Goal: Entertainment & Leisure: Consume media (video, audio)

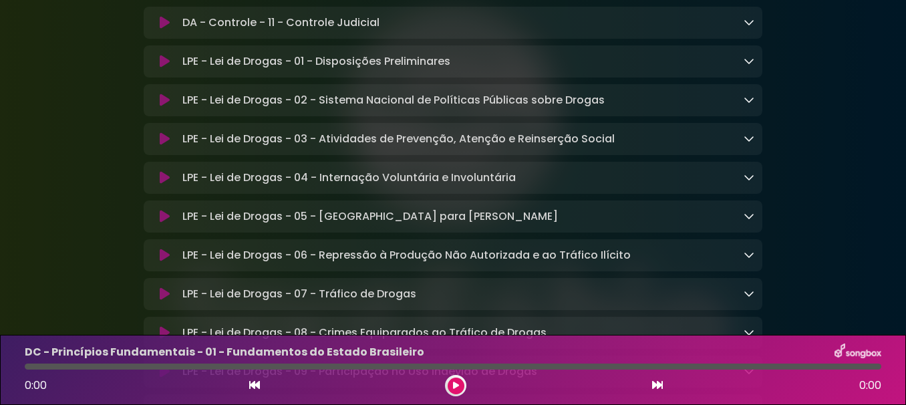
scroll to position [3288, 0]
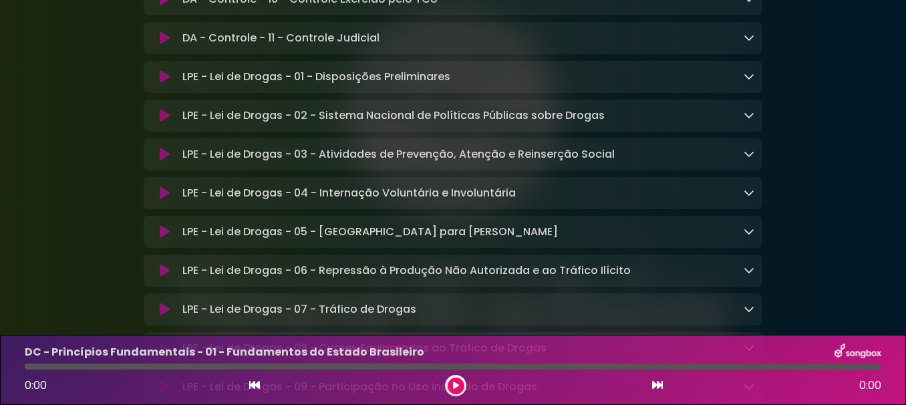
click at [401, 85] on p "LPE - Lei de Drogas - 01 - Disposições Preliminares Loading Track..." at bounding box center [316, 77] width 268 height 16
click at [166, 84] on icon at bounding box center [165, 76] width 10 height 13
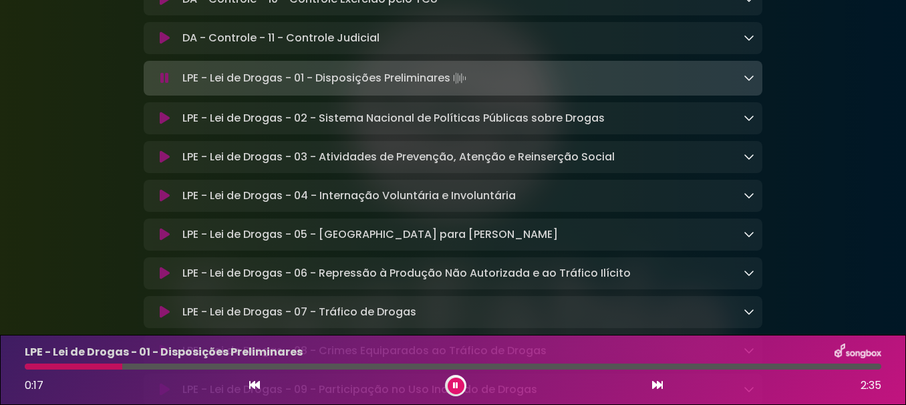
click at [26, 370] on div "LPE - Lei de Drogas - 01 - Disposições Preliminares 0:17 2:35" at bounding box center [453, 370] width 873 height 53
click at [27, 368] on div at bounding box center [77, 367] width 104 height 6
click at [27, 368] on div at bounding box center [28, 367] width 7 height 6
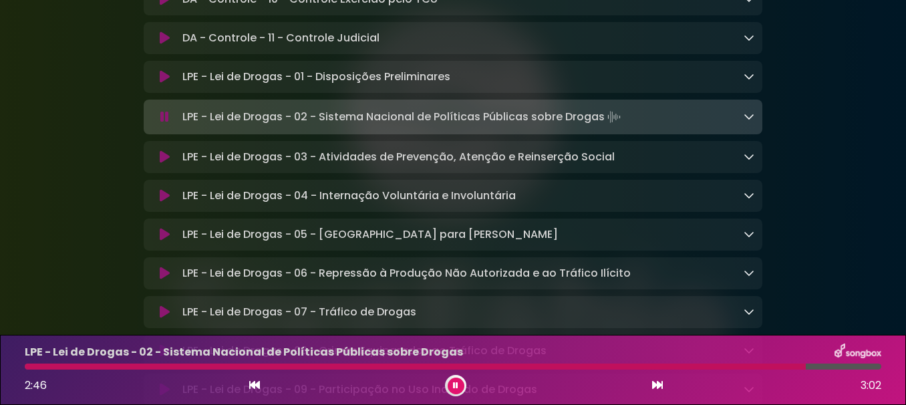
click at [460, 384] on button at bounding box center [456, 386] width 17 height 17
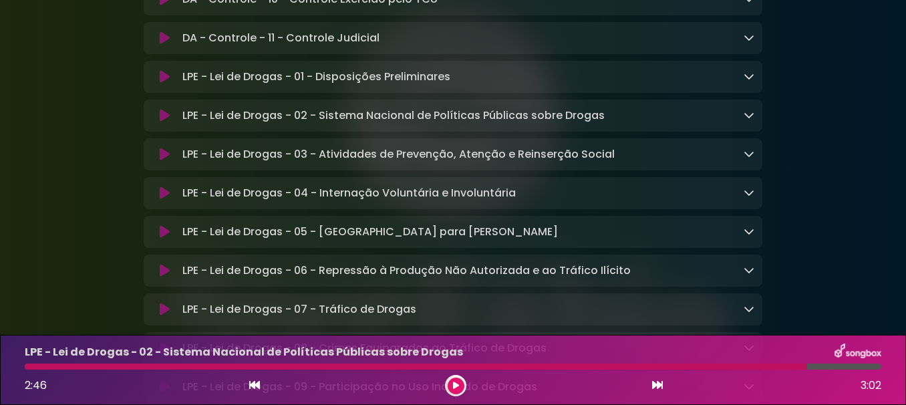
click at [456, 386] on icon at bounding box center [456, 386] width 6 height 8
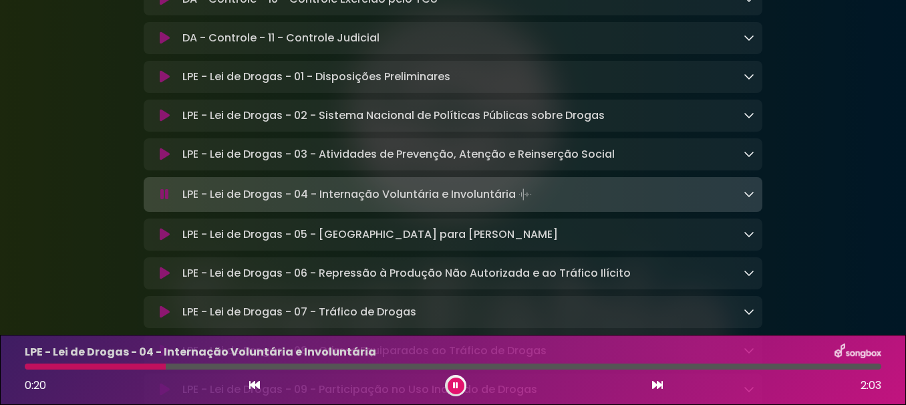
click at [456, 386] on icon at bounding box center [455, 386] width 5 height 8
